Goal: Navigation & Orientation: Understand site structure

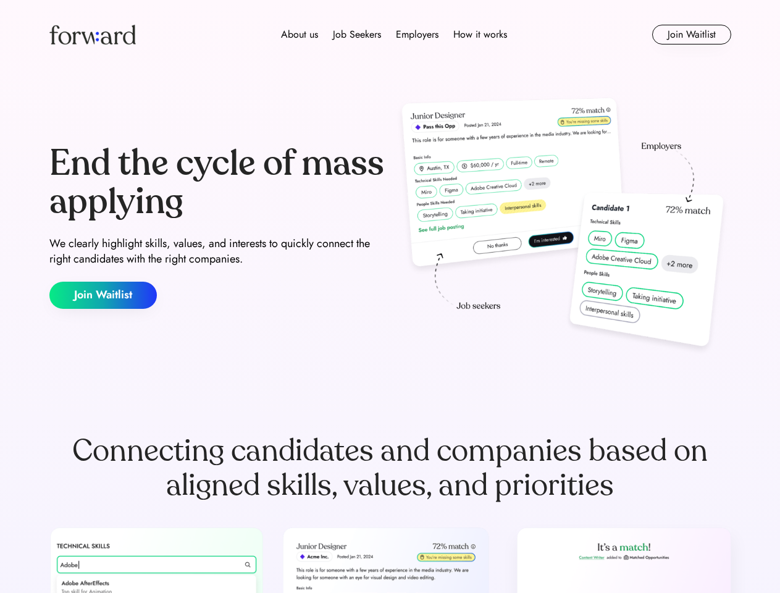
click at [390, 297] on div "End the cycle of mass applying We clearly highlight skills, values, and interes…" at bounding box center [390, 227] width 682 height 266
click at [390, 35] on div "About us Job Seekers Employers How it works" at bounding box center [394, 34] width 487 height 15
click at [93, 35] on img at bounding box center [92, 35] width 86 height 20
click at [394, 35] on div "About us Job Seekers Employers How it works" at bounding box center [394, 34] width 487 height 15
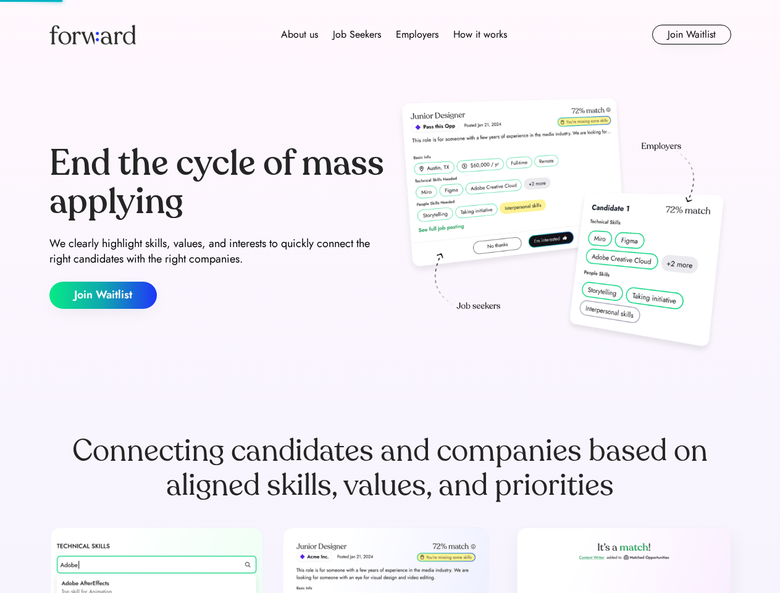
click at [300, 35] on div "About us" at bounding box center [299, 34] width 37 height 15
click at [357, 35] on div "Job Seekers" at bounding box center [357, 34] width 48 height 15
click at [417, 35] on div "Employers" at bounding box center [417, 34] width 43 height 15
click at [479, 35] on div "How it works" at bounding box center [480, 34] width 54 height 15
click at [691, 35] on button "Join Waitlist" at bounding box center [691, 35] width 79 height 20
